Goal: Find specific page/section: Find specific page/section

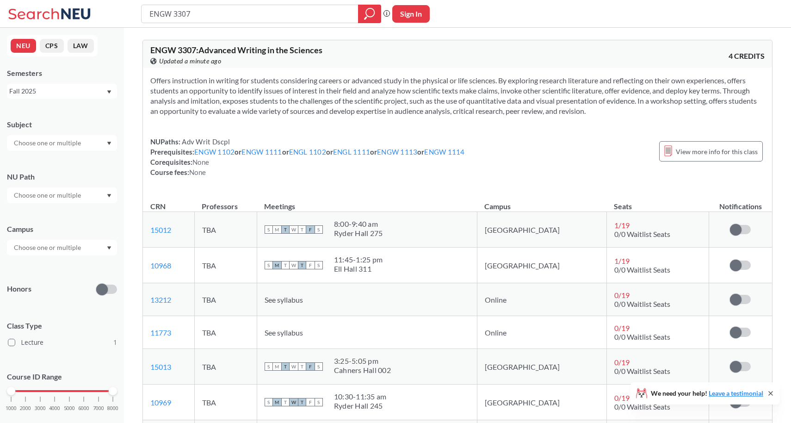
scroll to position [115, 0]
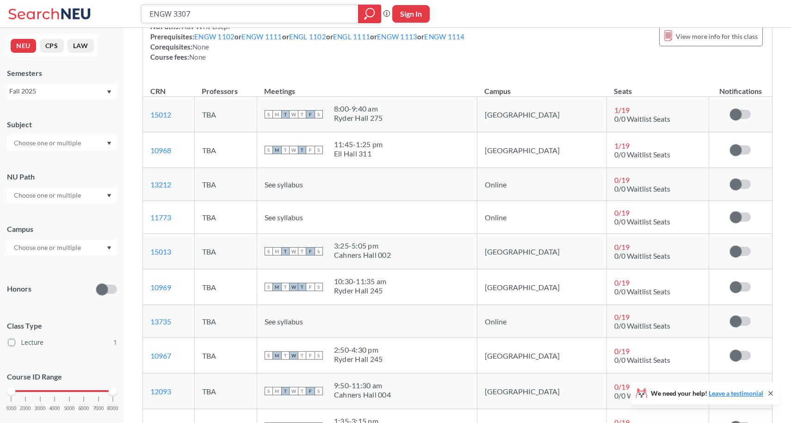
click at [205, 14] on input "ENGW 3307" at bounding box center [250, 14] width 203 height 16
click at [371, 18] on icon "magnifying glass" at bounding box center [369, 13] width 11 height 13
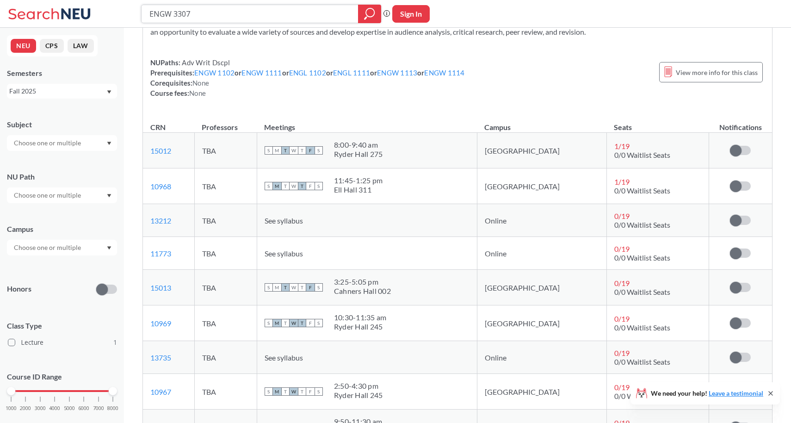
scroll to position [59, 0]
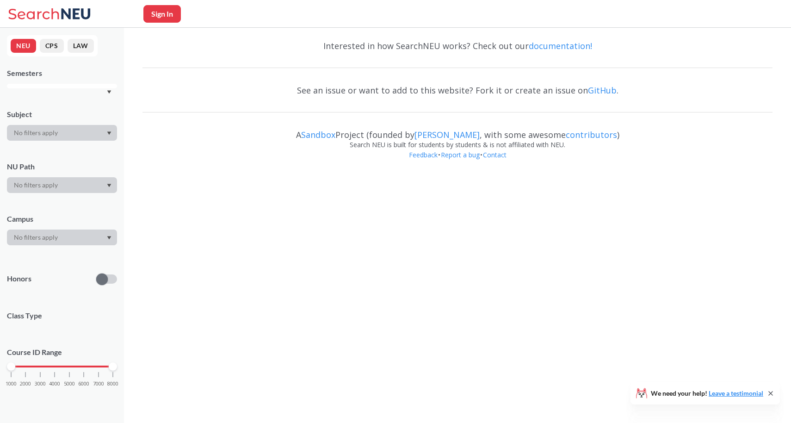
scroll to position [59, 0]
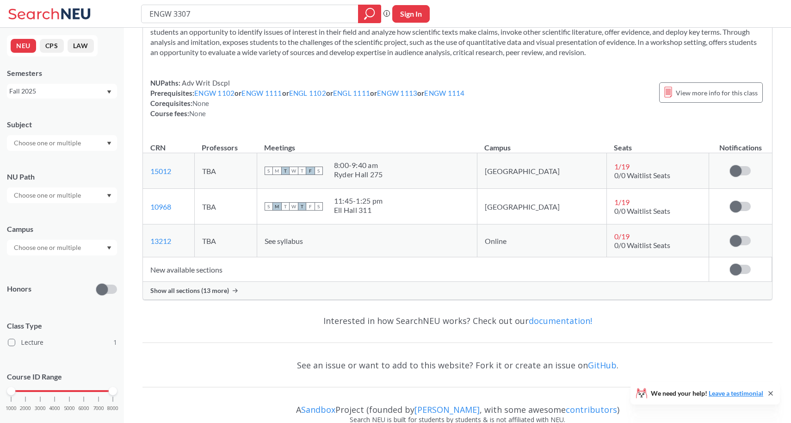
click at [226, 289] on span "Show all sections (13 more)" at bounding box center [189, 290] width 79 height 8
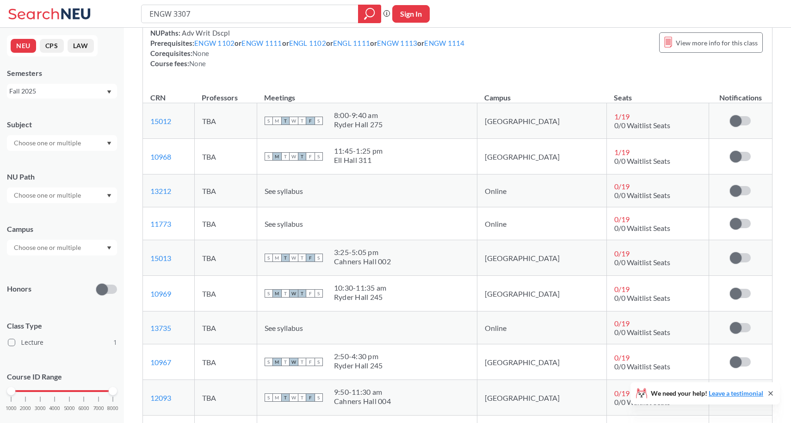
scroll to position [111, 0]
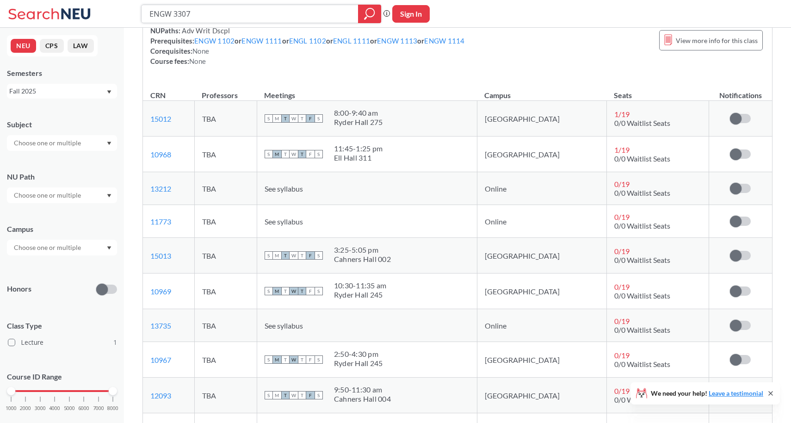
click at [191, 17] on input "ENGW 3307" at bounding box center [250, 14] width 203 height 16
type input "ENGW 3303"
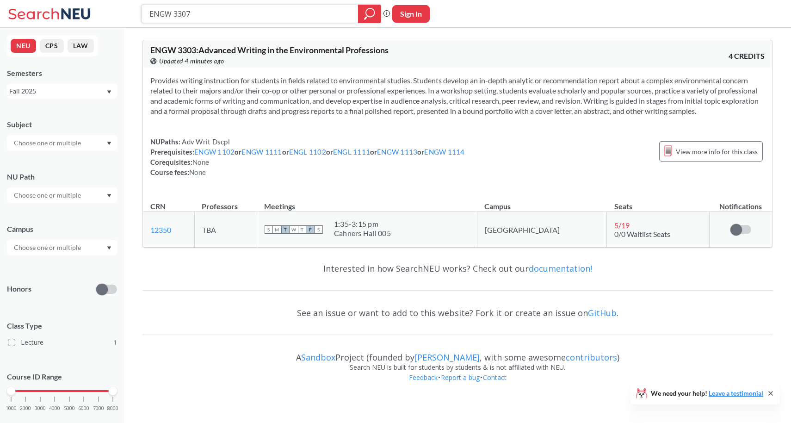
type input "ENGW 3307"
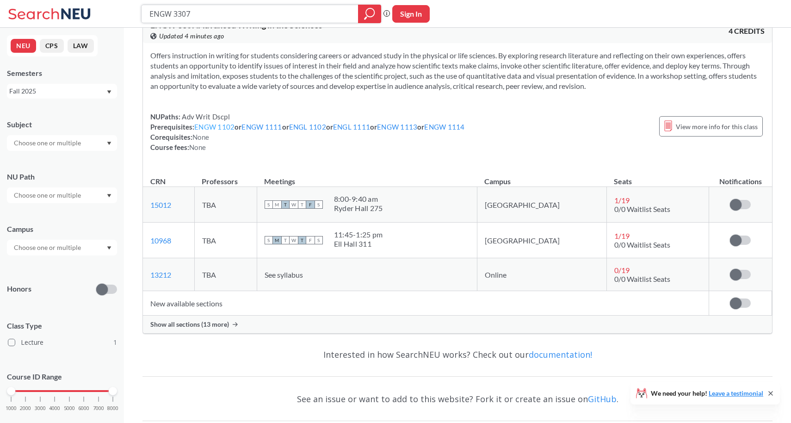
scroll to position [26, 0]
click at [201, 327] on span "Show all sections (13 more)" at bounding box center [189, 323] width 79 height 8
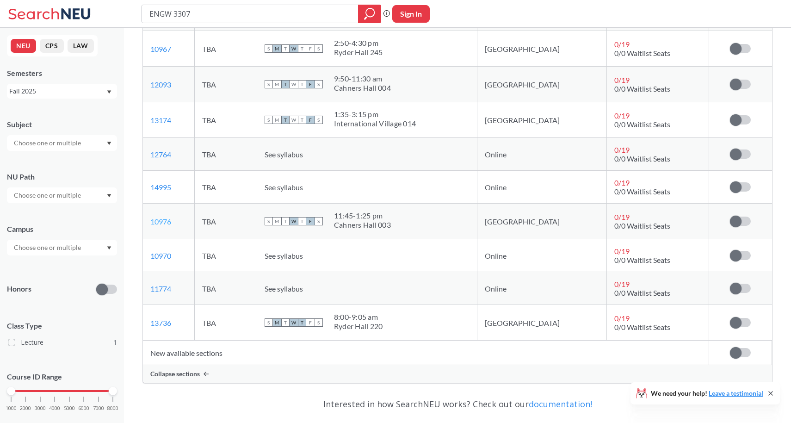
scroll to position [436, 0]
